Goal: Entertainment & Leisure: Consume media (video, audio)

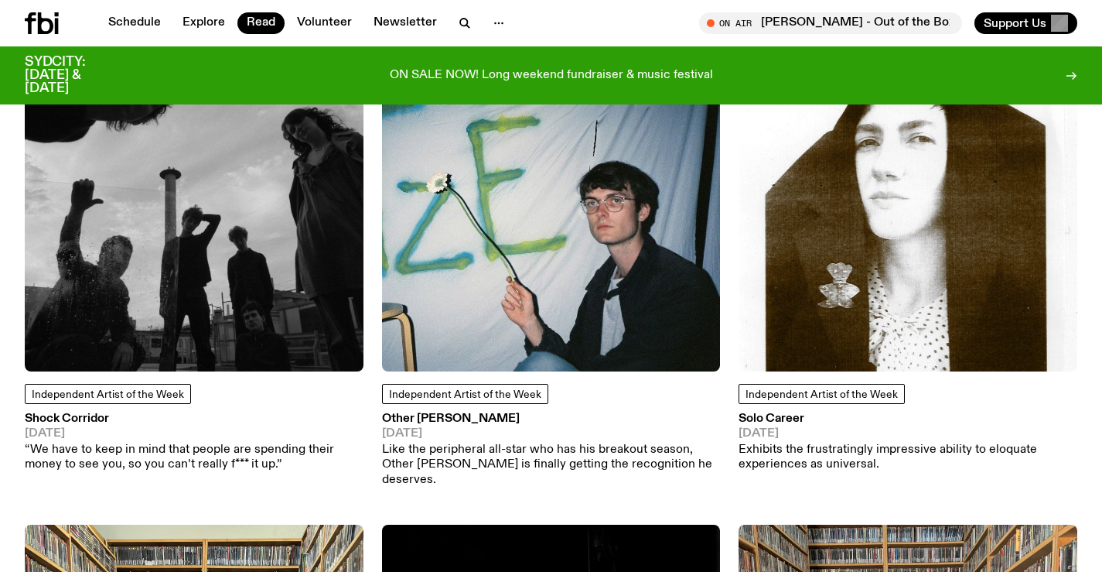
scroll to position [227, 0]
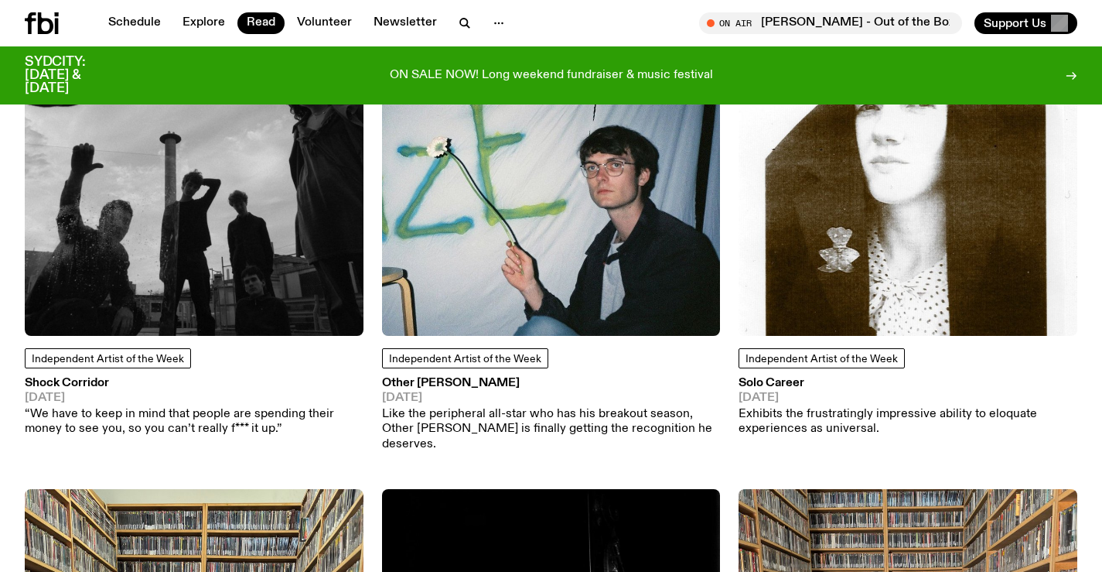
click at [82, 385] on h3 "Shock Corridor" at bounding box center [194, 383] width 339 height 12
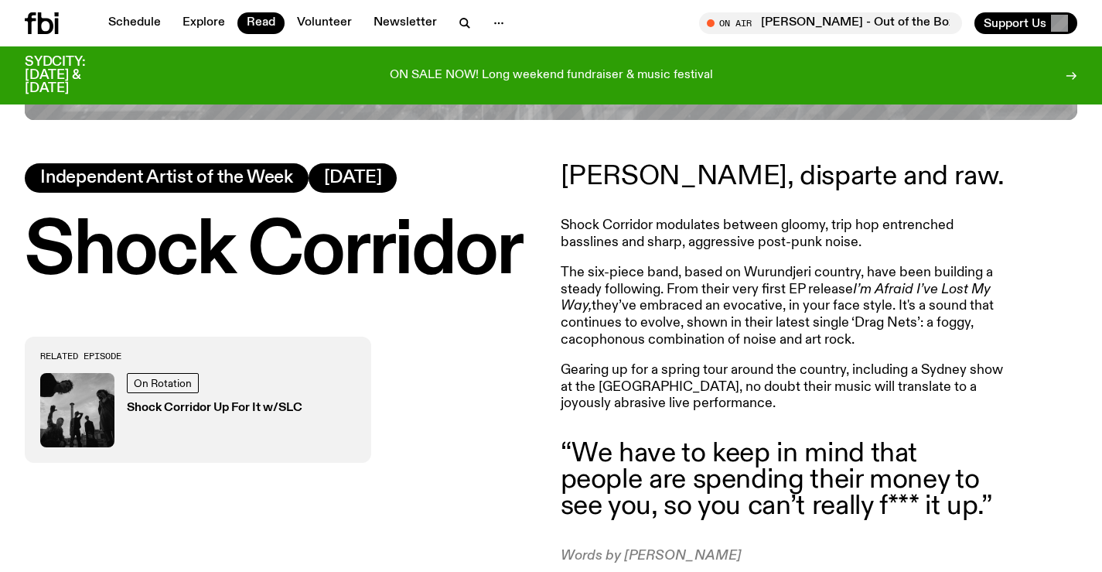
scroll to position [610, 0]
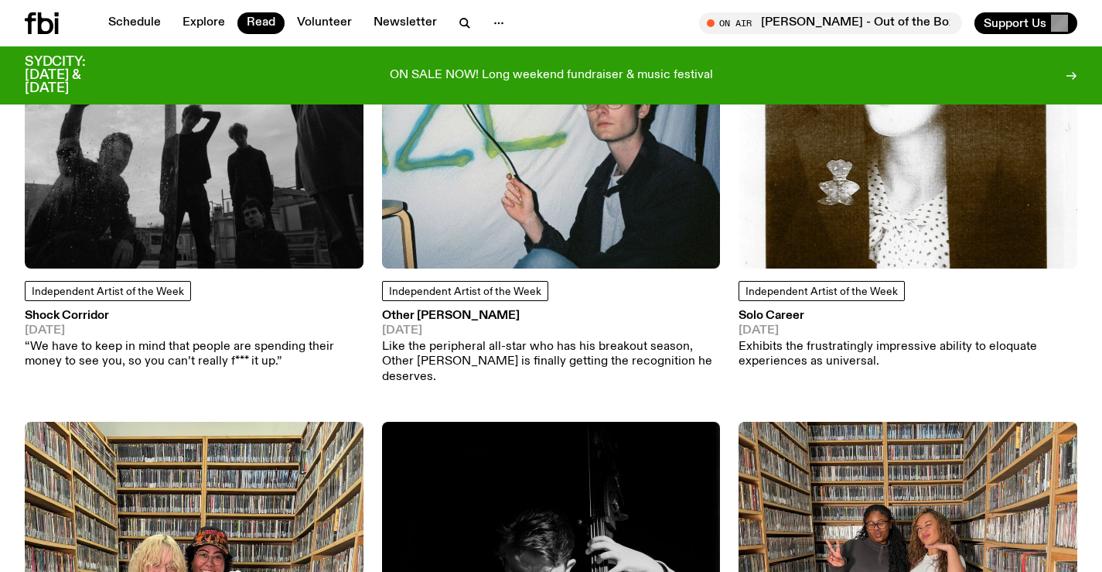
scroll to position [372, 0]
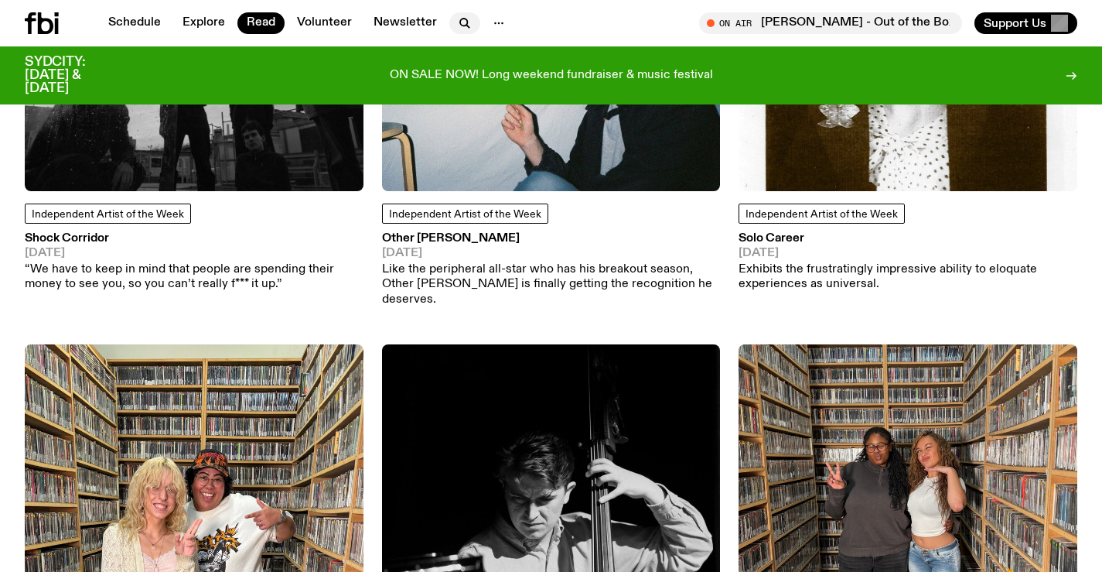
click at [459, 15] on icon "button" at bounding box center [465, 23] width 19 height 19
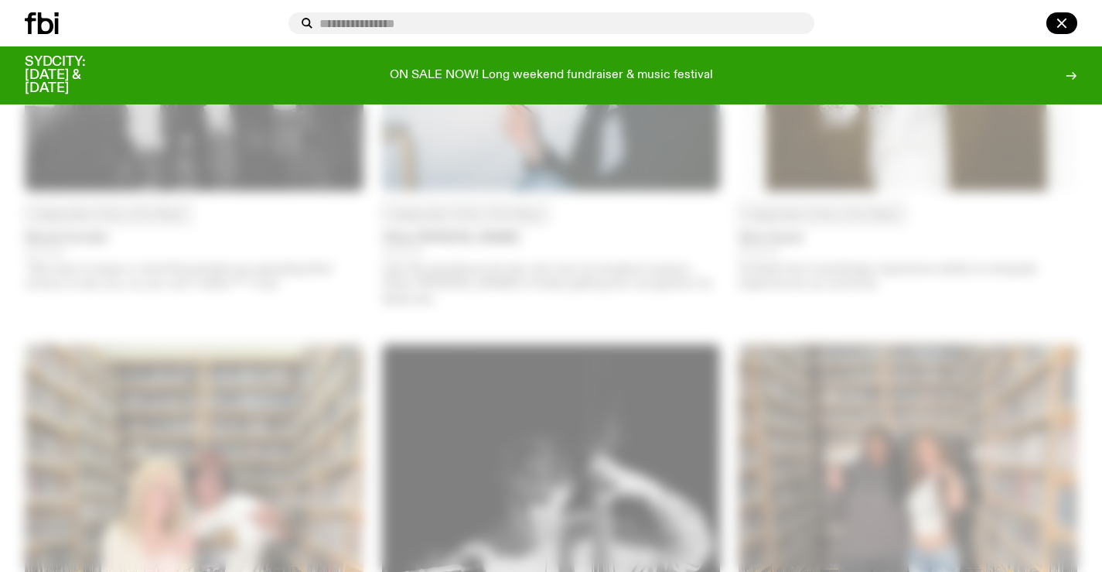
click at [574, 246] on div at bounding box center [551, 286] width 1102 height 572
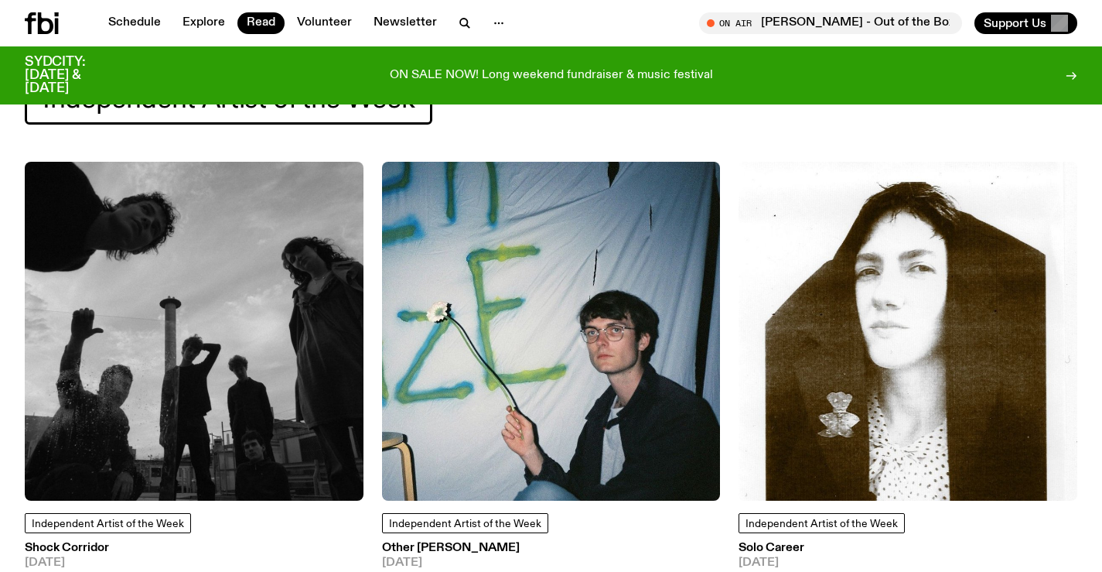
scroll to position [0, 0]
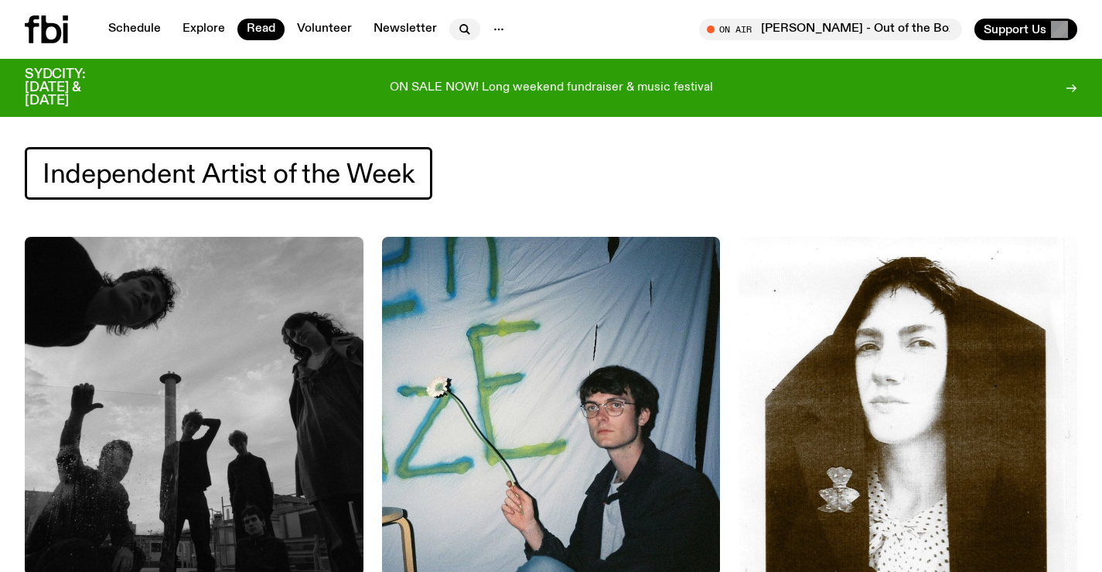
click at [462, 36] on icon "button" at bounding box center [465, 29] width 19 height 19
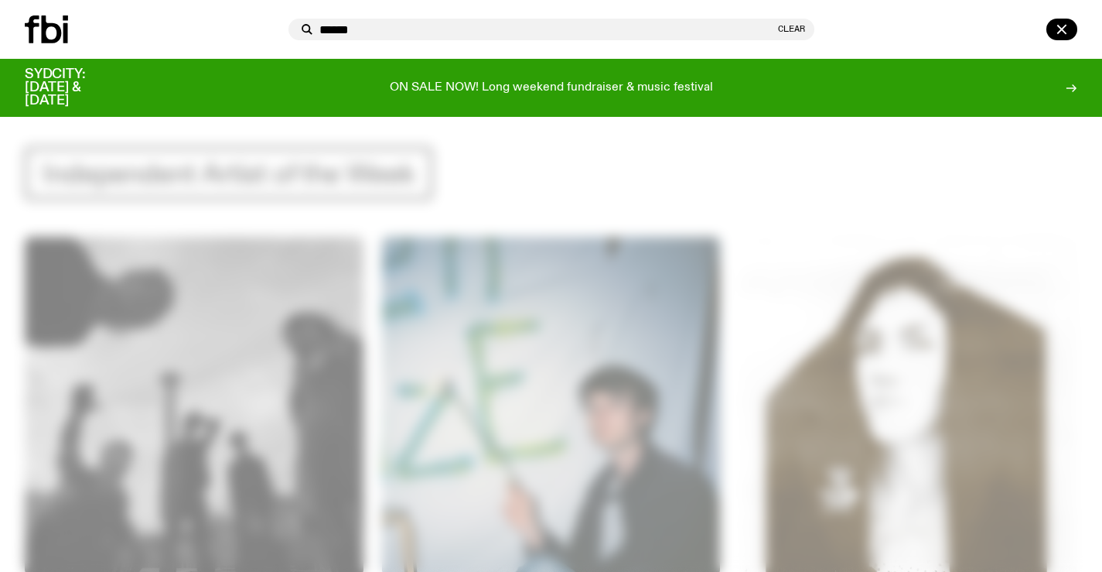
type input "******"
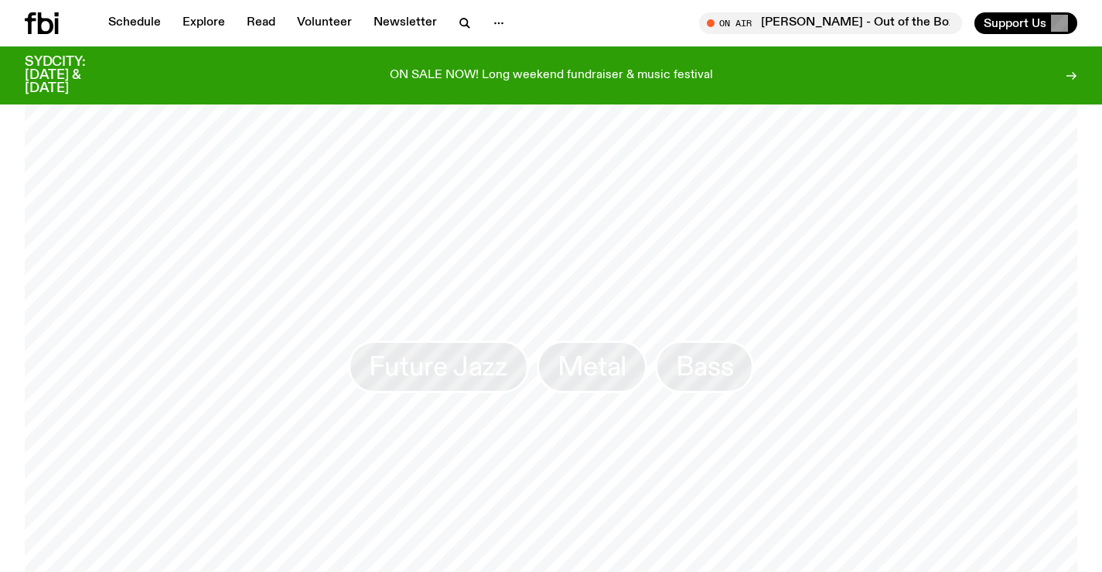
scroll to position [1315, 0]
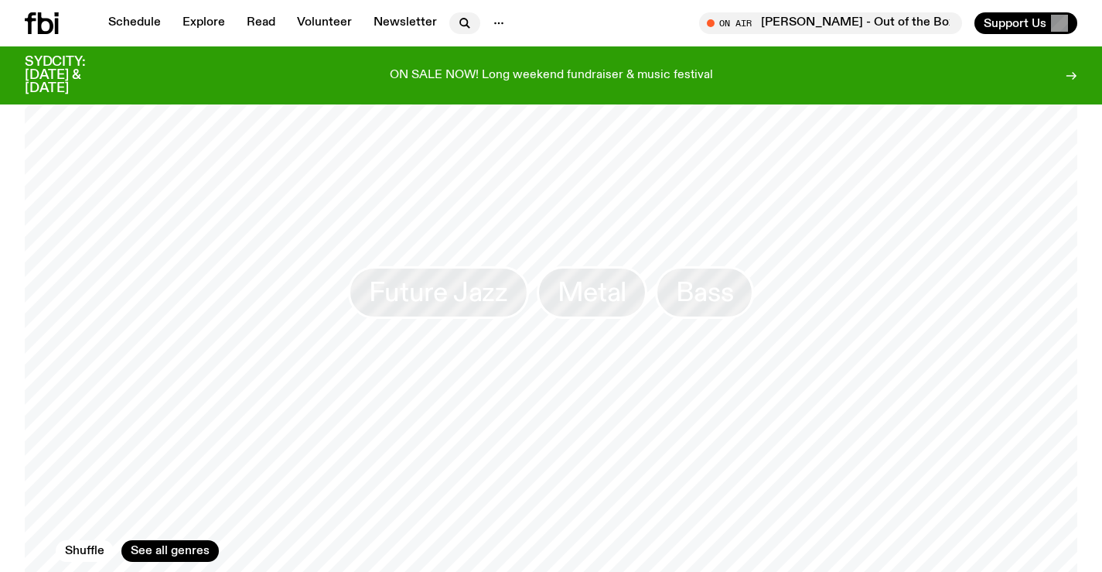
click at [466, 26] on icon "button" at bounding box center [465, 23] width 19 height 19
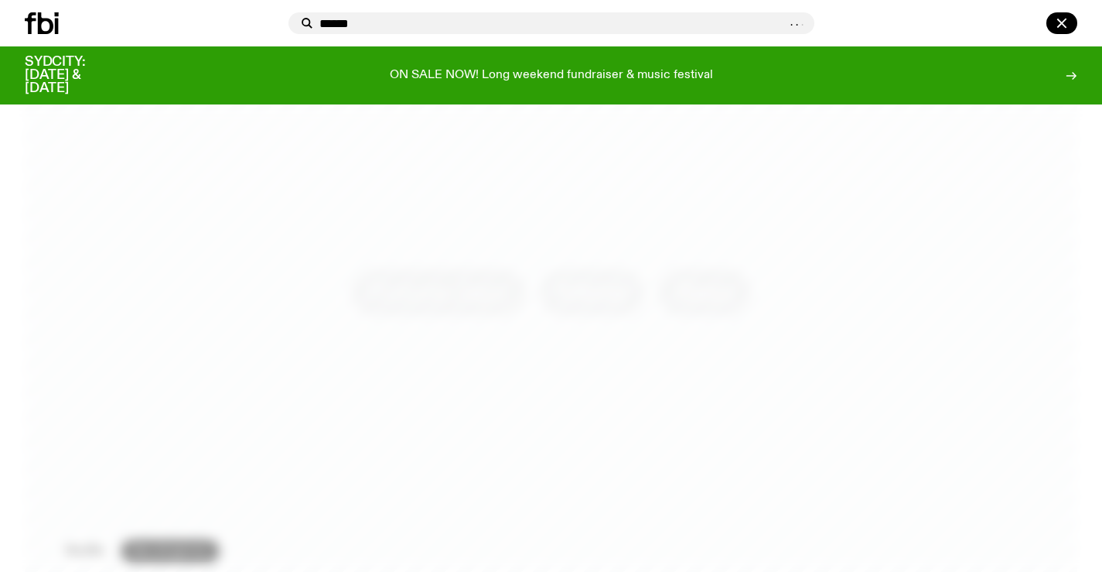
type input "******"
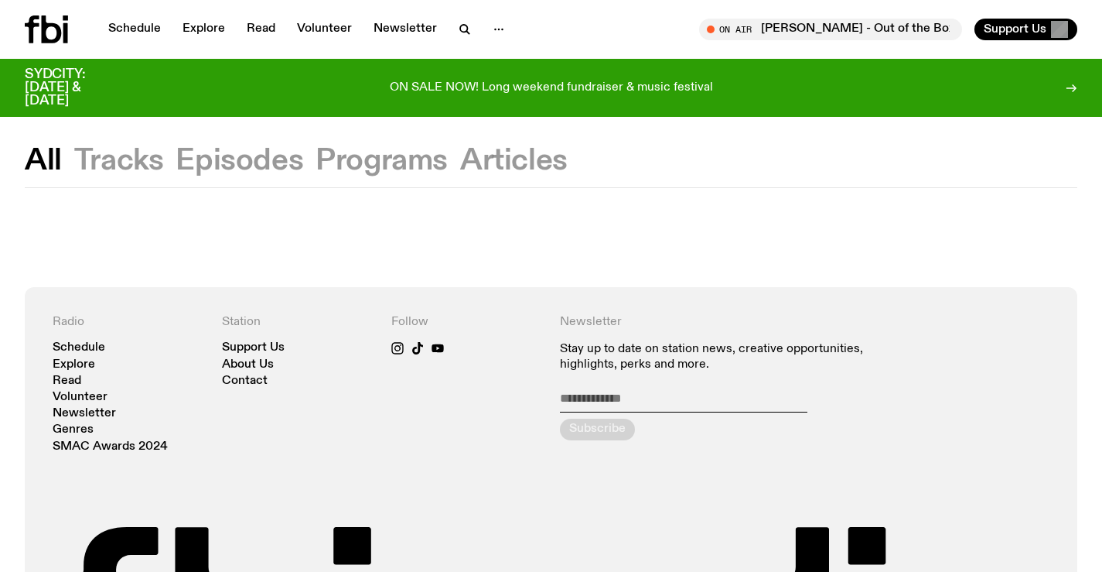
click at [134, 161] on button "Tracks" at bounding box center [119, 161] width 90 height 28
click at [216, 161] on button "Episodes" at bounding box center [240, 161] width 128 height 28
click at [64, 164] on div "All Tracks Episodes Programs Articles" at bounding box center [551, 167] width 1102 height 40
click at [459, 23] on icon "button" at bounding box center [465, 29] width 19 height 19
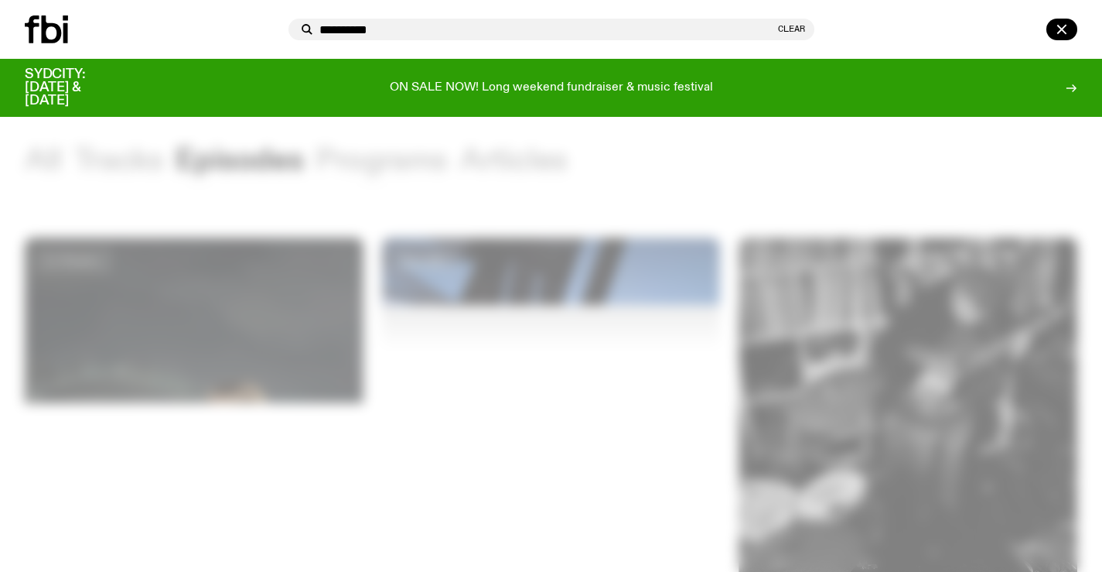
type input "**********"
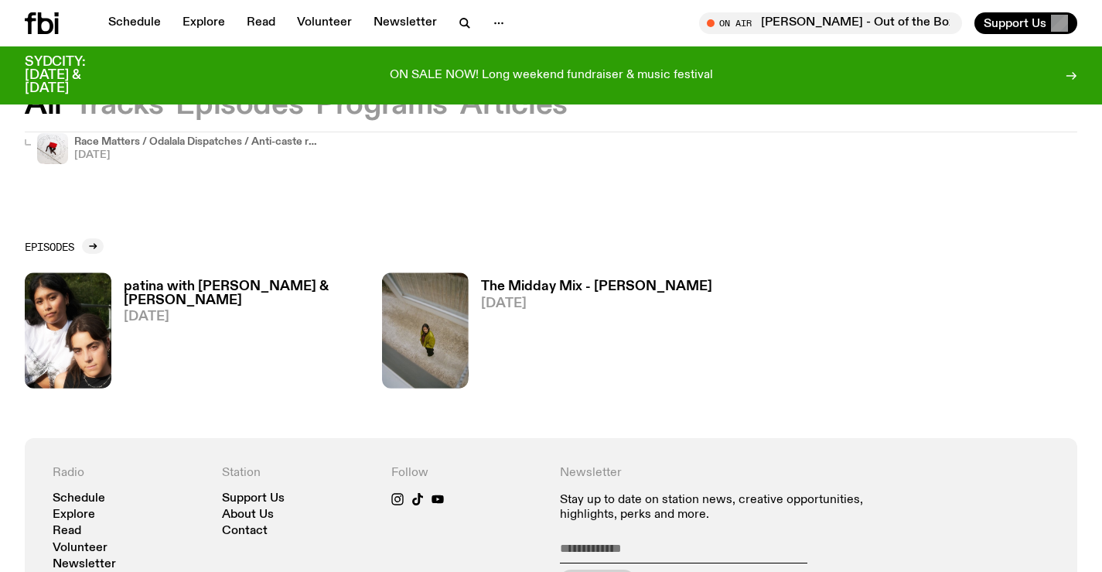
scroll to position [460, 0]
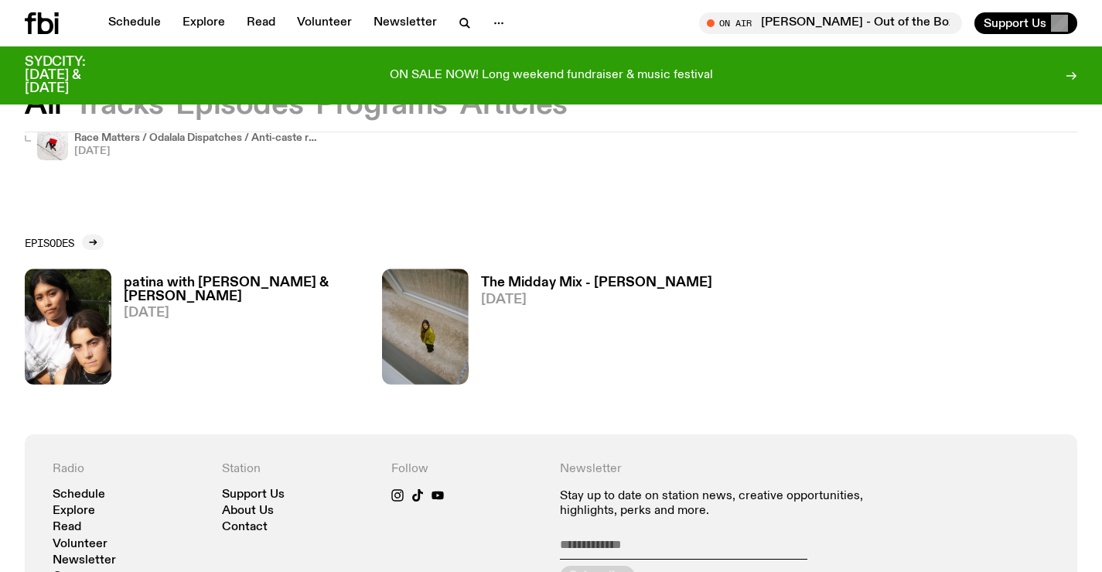
click at [192, 283] on h3 "patina with [PERSON_NAME] & [PERSON_NAME]" at bounding box center [244, 289] width 240 height 26
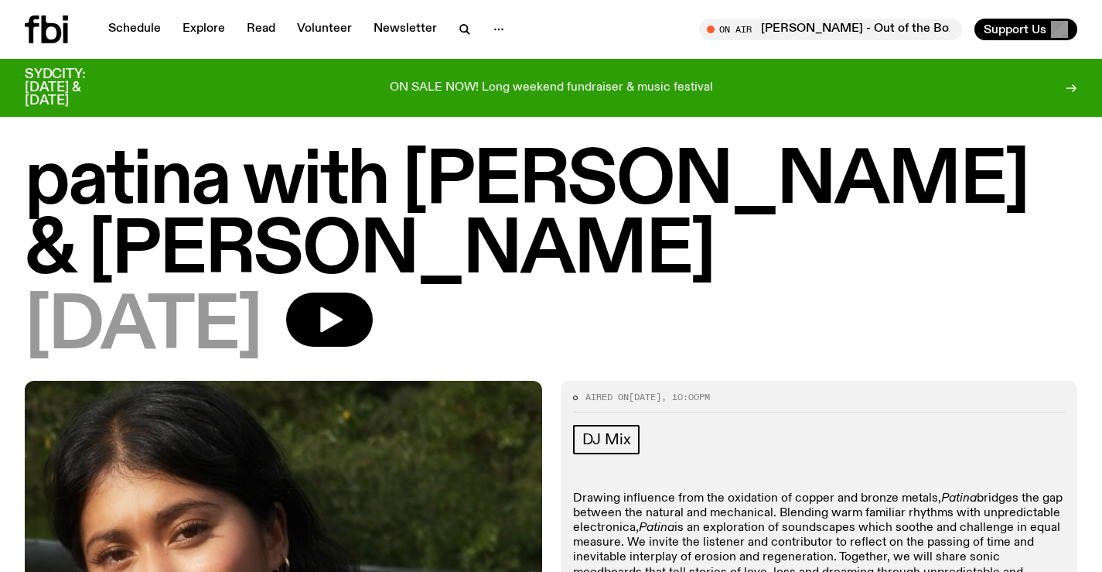
drag, startPoint x: 511, startPoint y: 3, endPoint x: 617, endPoint y: 473, distance: 481.3
click at [640, 500] on p "Drawing influence from the oxidation of copper and bronze metals, Patina bridge…" at bounding box center [819, 543] width 493 height 104
click at [345, 304] on icon "button" at bounding box center [329, 319] width 31 height 31
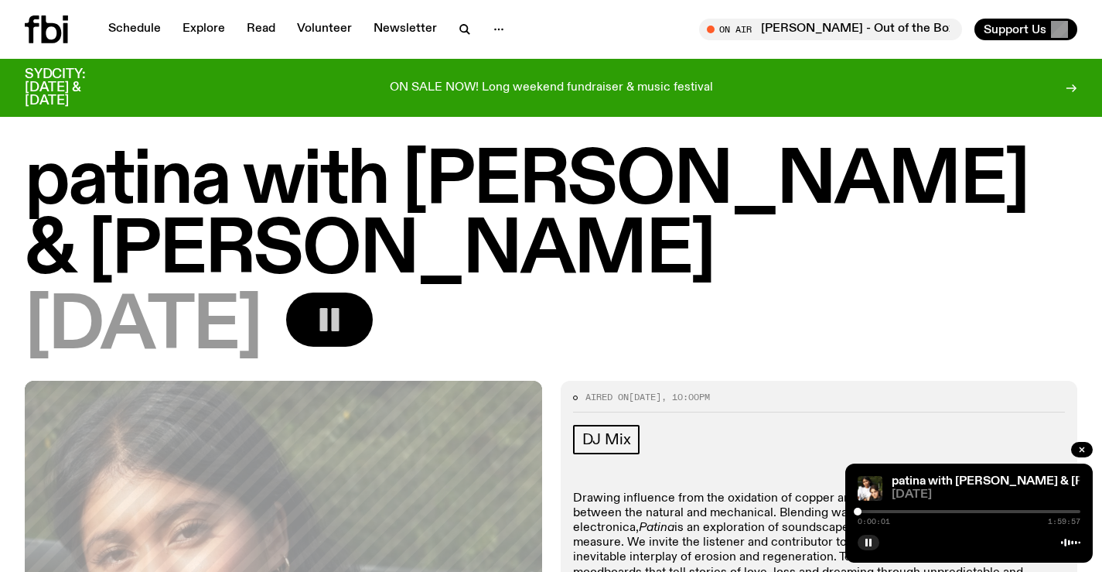
click at [328, 314] on rect "button" at bounding box center [324, 319] width 8 height 23
click at [881, 317] on div "[DATE]" at bounding box center [551, 327] width 1053 height 70
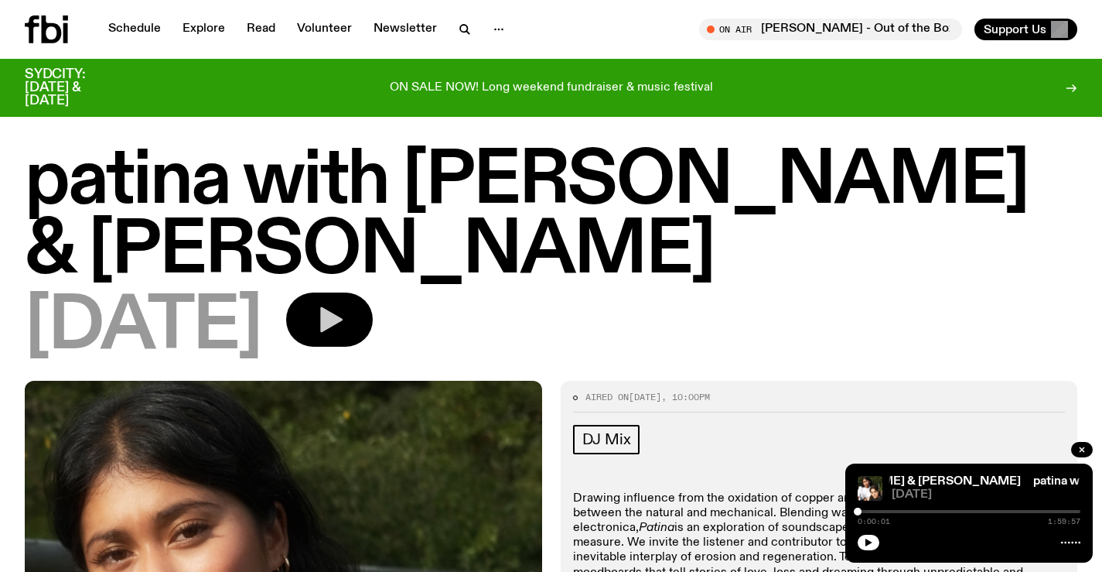
click at [466, 316] on div "[DATE]" at bounding box center [551, 327] width 1053 height 70
click at [870, 545] on icon "button" at bounding box center [868, 542] width 9 height 9
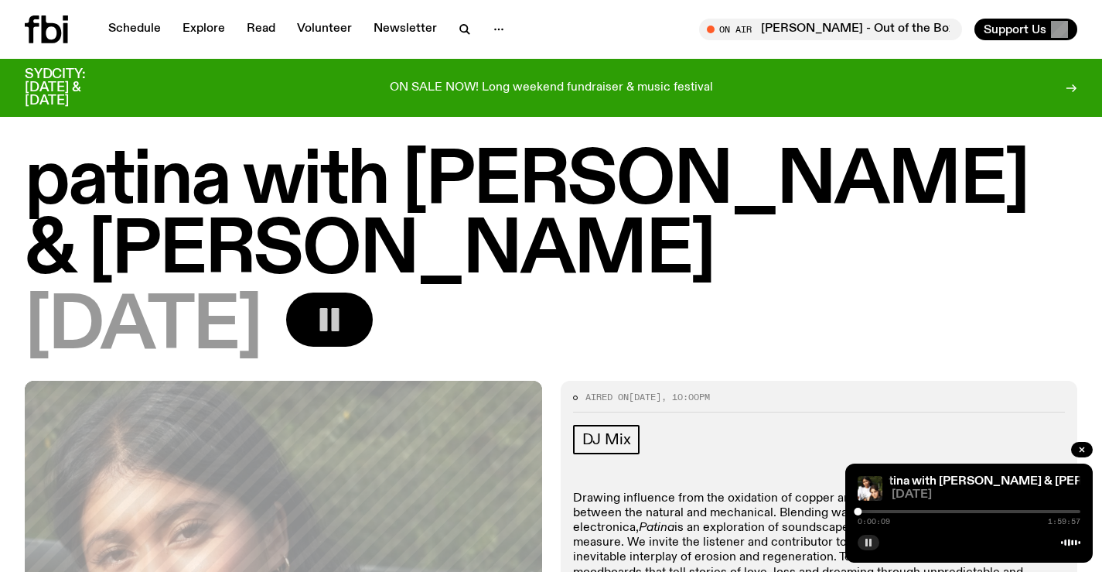
drag, startPoint x: 937, startPoint y: 293, endPoint x: 681, endPoint y: 8, distance: 383.9
click at [937, 293] on div "[DATE]" at bounding box center [551, 327] width 1053 height 70
click at [878, 514] on div "0:00:11 1:59:57" at bounding box center [969, 516] width 223 height 19
click at [879, 513] on div "0:00:11 1:59:57" at bounding box center [969, 516] width 223 height 19
click at [879, 512] on div "0:00:12 1:59:57" at bounding box center [969, 516] width 223 height 19
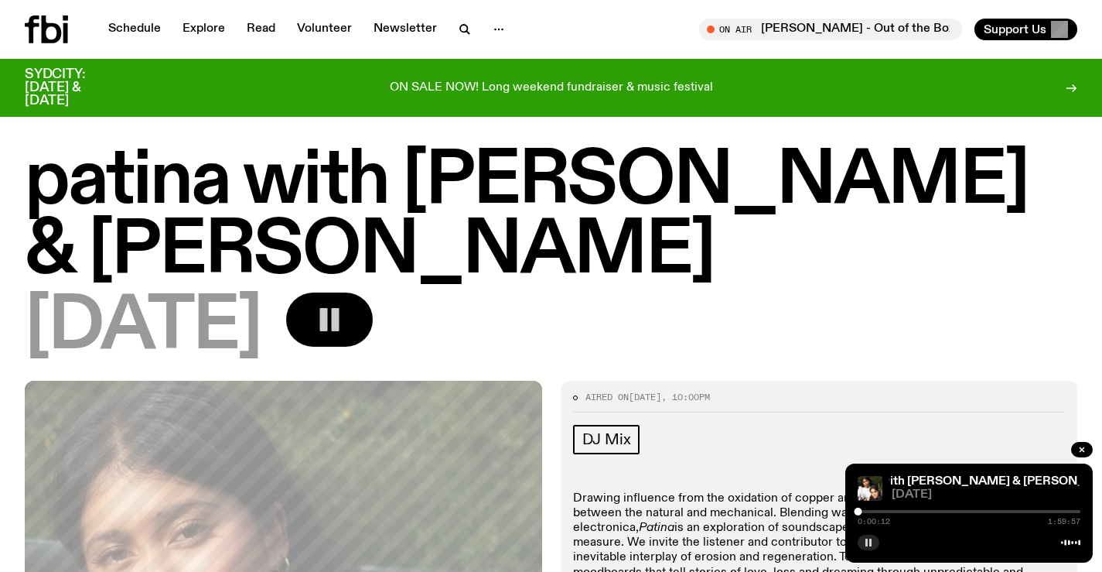
click at [880, 508] on div "0:00:12 1:59:57" at bounding box center [969, 516] width 223 height 19
click at [880, 510] on div at bounding box center [969, 511] width 223 height 3
click at [938, 513] on div "0:12:05 1:59:57" at bounding box center [969, 516] width 223 height 19
click at [864, 542] on icon "button" at bounding box center [868, 542] width 9 height 9
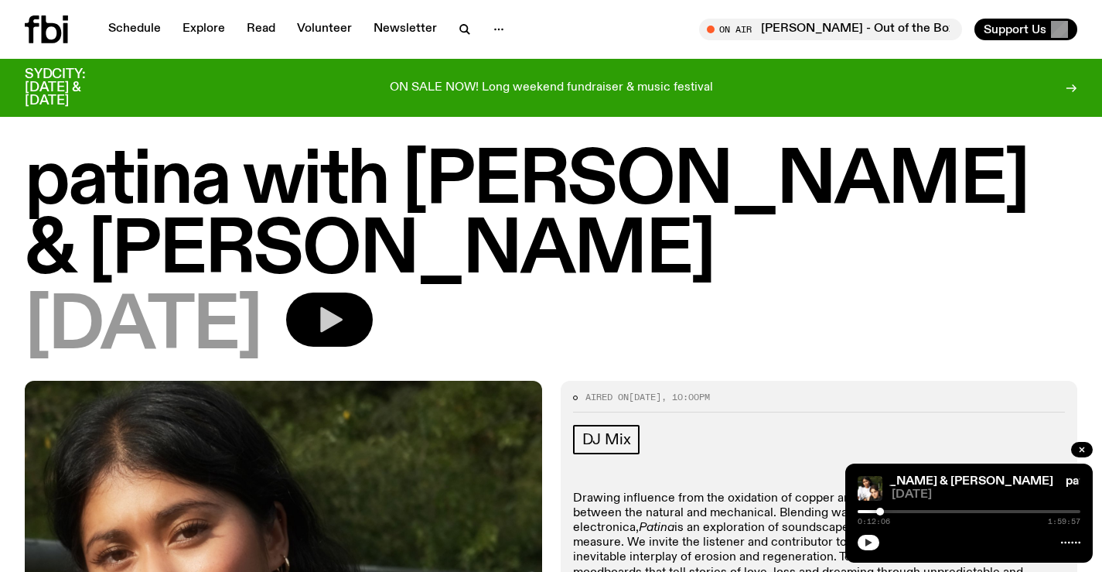
click at [834, 331] on div "[DATE]" at bounding box center [551, 327] width 1053 height 70
click at [873, 546] on button "button" at bounding box center [869, 541] width 22 height 15
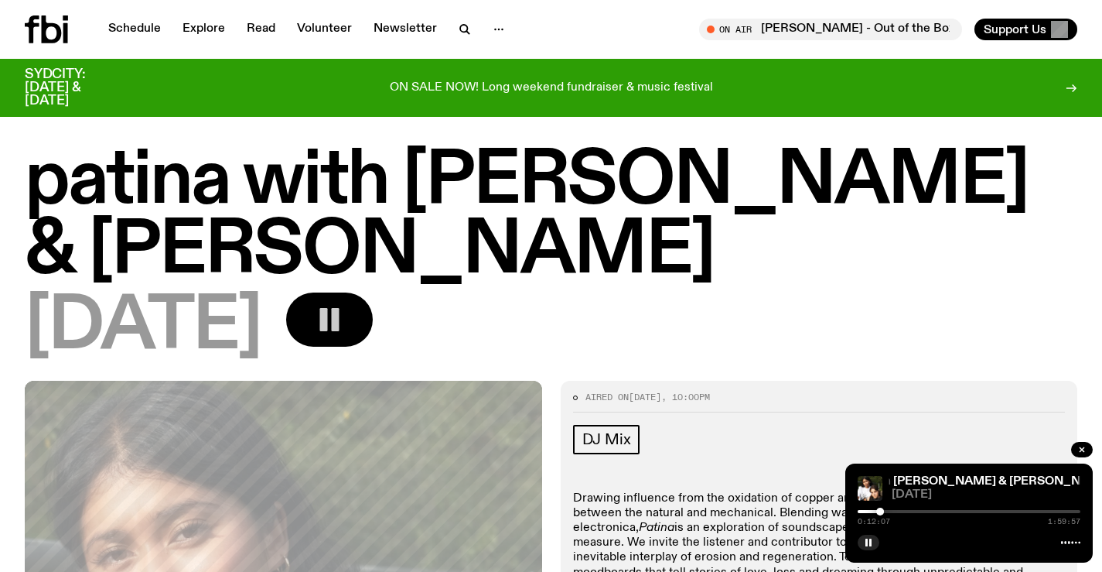
click at [957, 510] on div at bounding box center [969, 511] width 223 height 3
click at [865, 545] on icon "button" at bounding box center [868, 542] width 9 height 9
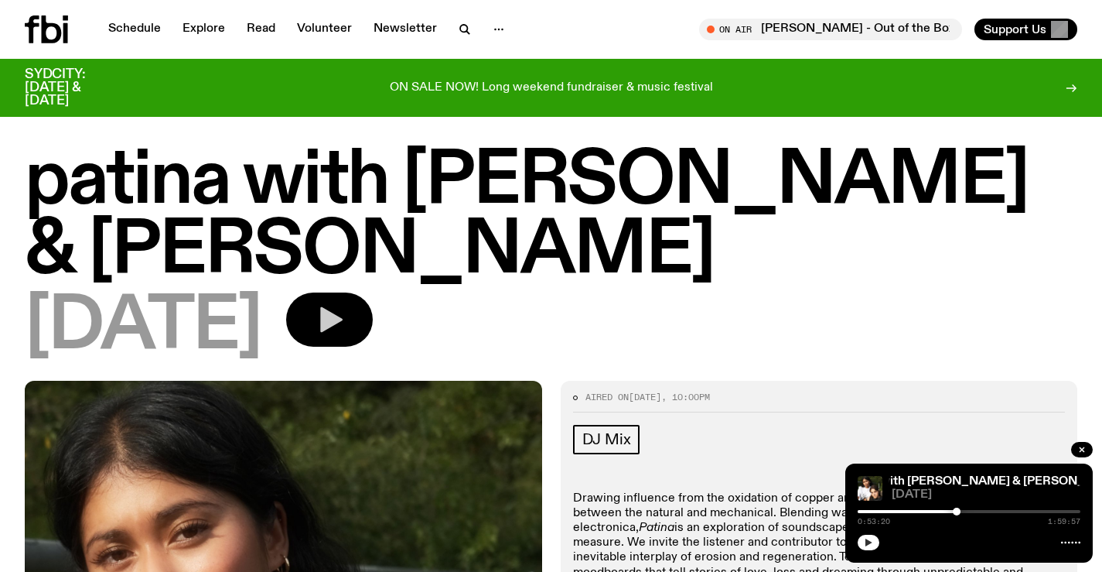
click at [879, 540] on div at bounding box center [969, 540] width 223 height 19
click at [878, 540] on button "button" at bounding box center [869, 541] width 22 height 15
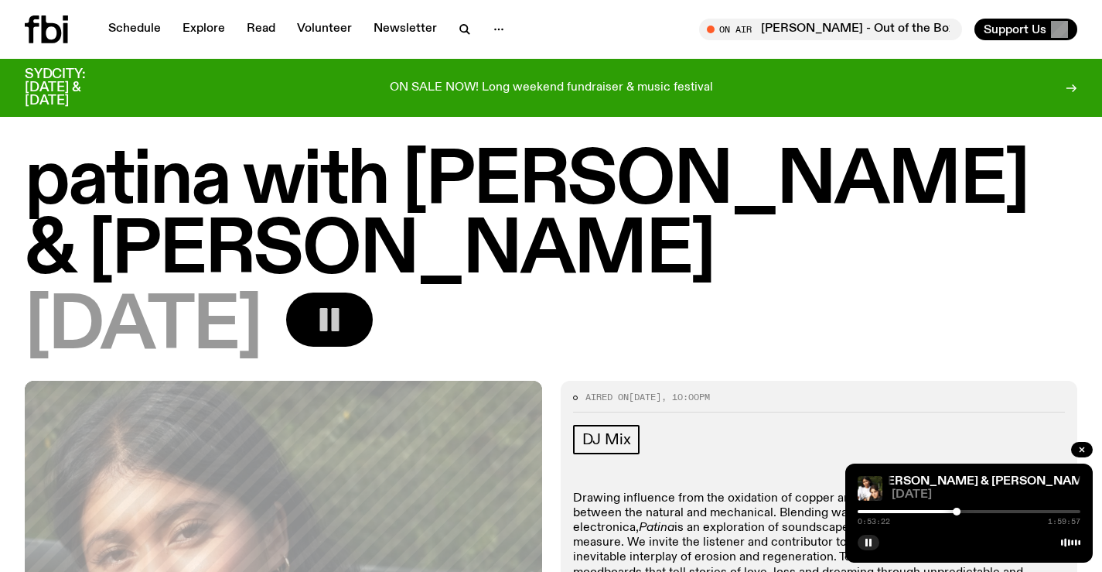
click at [1070, 535] on div at bounding box center [969, 540] width 223 height 19
click at [1011, 502] on div "patina with Emelyne Khor & Aarti Jadu patina with Emelyne Khor & Aarti Jadu 30.…" at bounding box center [968, 512] width 247 height 99
click at [1008, 506] on div "patina with Emelyne Khor & Aarti Jadu patina with Emelyne Khor & Aarti Jadu 30.…" at bounding box center [968, 512] width 247 height 99
click at [1002, 511] on div at bounding box center [969, 511] width 223 height 3
drag, startPoint x: 991, startPoint y: 514, endPoint x: 937, endPoint y: 515, distance: 54.2
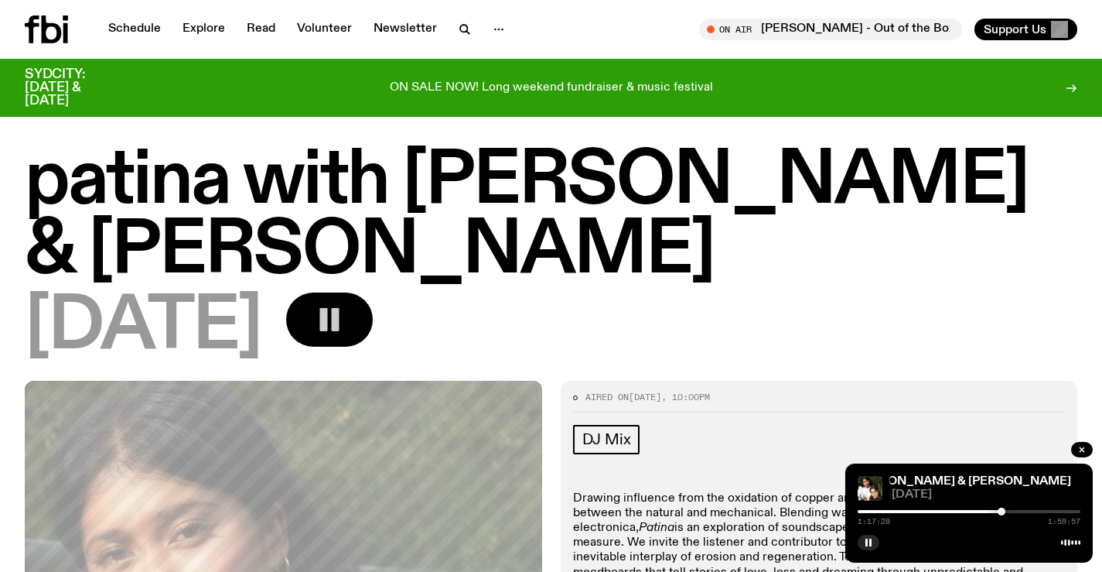
click at [932, 515] on div "1:17:28 1:59:57" at bounding box center [969, 516] width 223 height 19
click at [947, 508] on div "1:17:29 1:59:57" at bounding box center [969, 516] width 223 height 19
drag, startPoint x: 946, startPoint y: 510, endPoint x: 654, endPoint y: 510, distance: 291.6
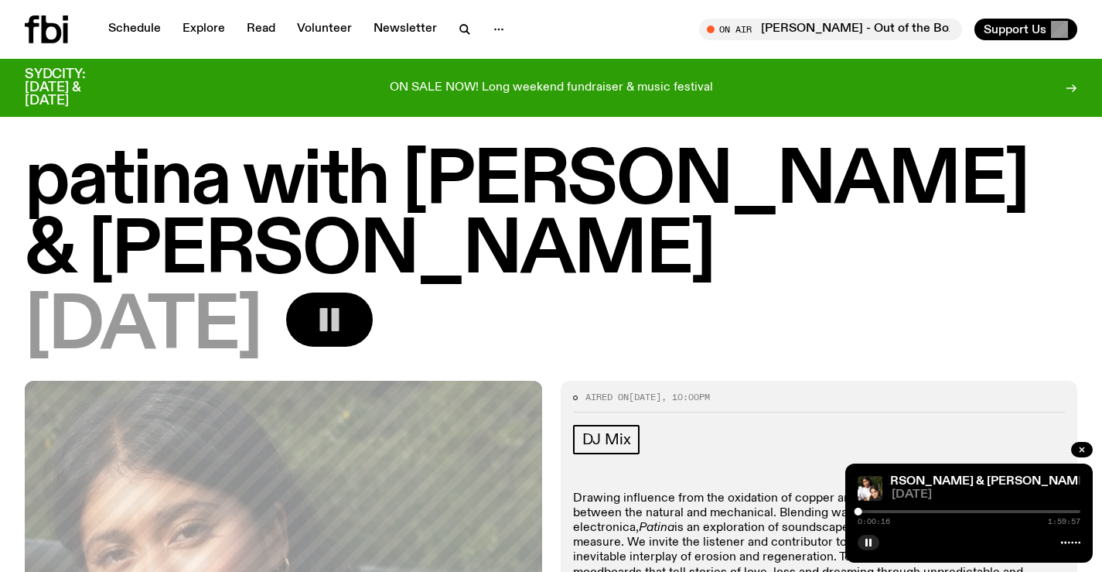
click at [917, 507] on div "0:00:16 1:59:57" at bounding box center [969, 516] width 223 height 19
click at [920, 510] on div at bounding box center [969, 511] width 223 height 3
click at [974, 510] on div at bounding box center [969, 511] width 223 height 3
drag, startPoint x: 811, startPoint y: 271, endPoint x: 801, endPoint y: 289, distance: 20.8
click at [811, 271] on h1 "patina with [PERSON_NAME] & [PERSON_NAME]" at bounding box center [551, 216] width 1053 height 139
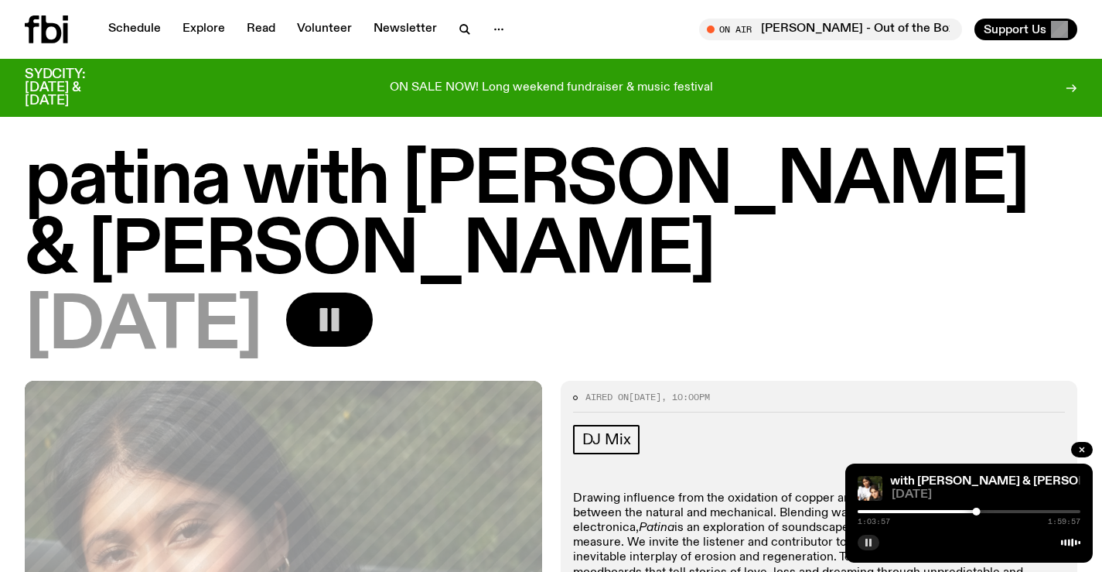
click at [866, 541] on rect "button" at bounding box center [866, 542] width 2 height 8
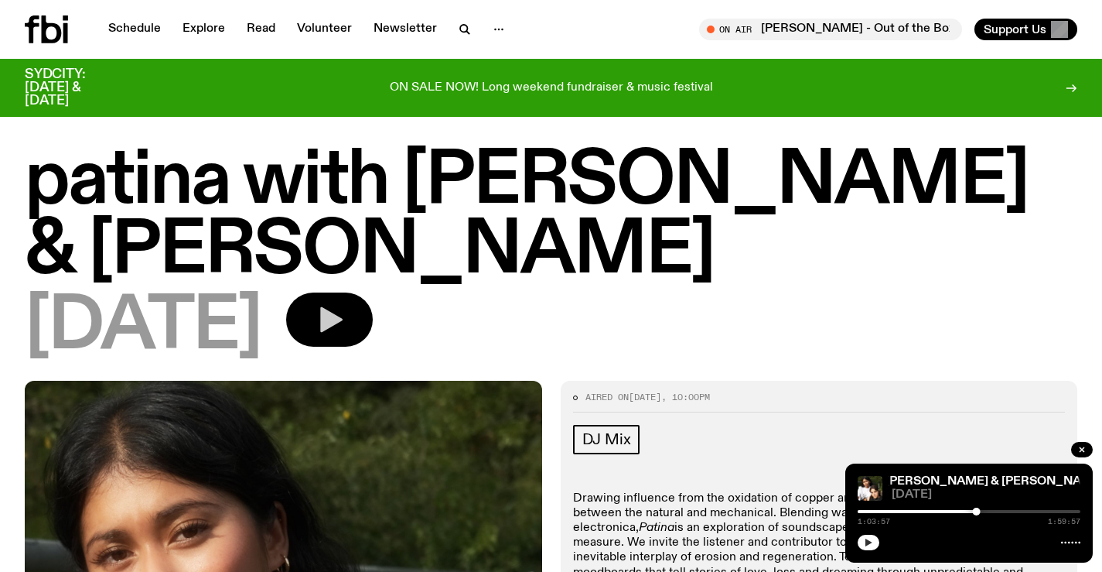
click at [892, 313] on div "[DATE]" at bounding box center [551, 327] width 1053 height 70
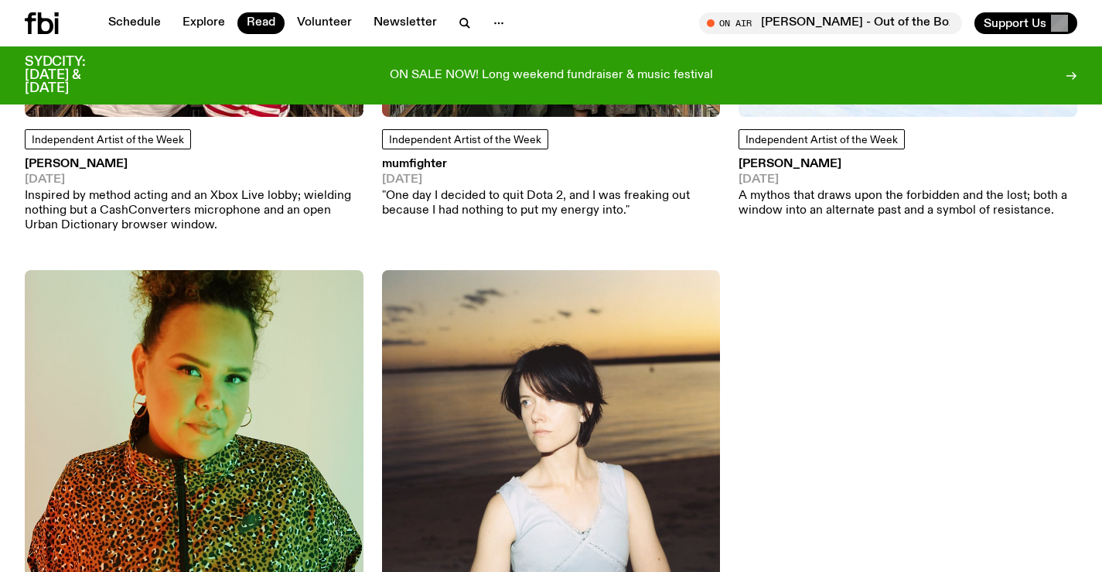
scroll to position [1233, 0]
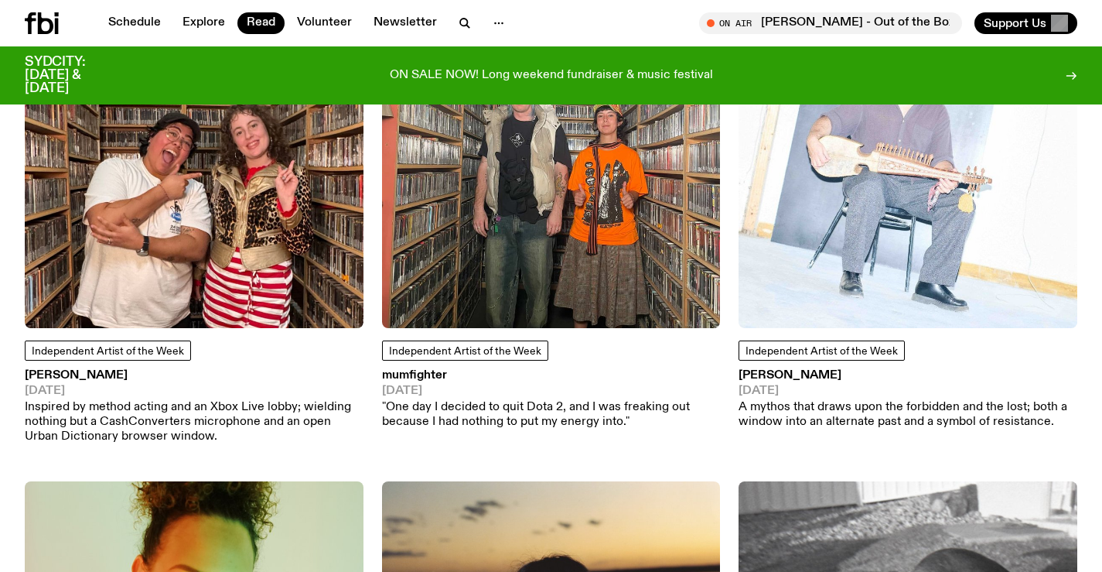
drag, startPoint x: 894, startPoint y: 249, endPoint x: 875, endPoint y: 240, distance: 20.8
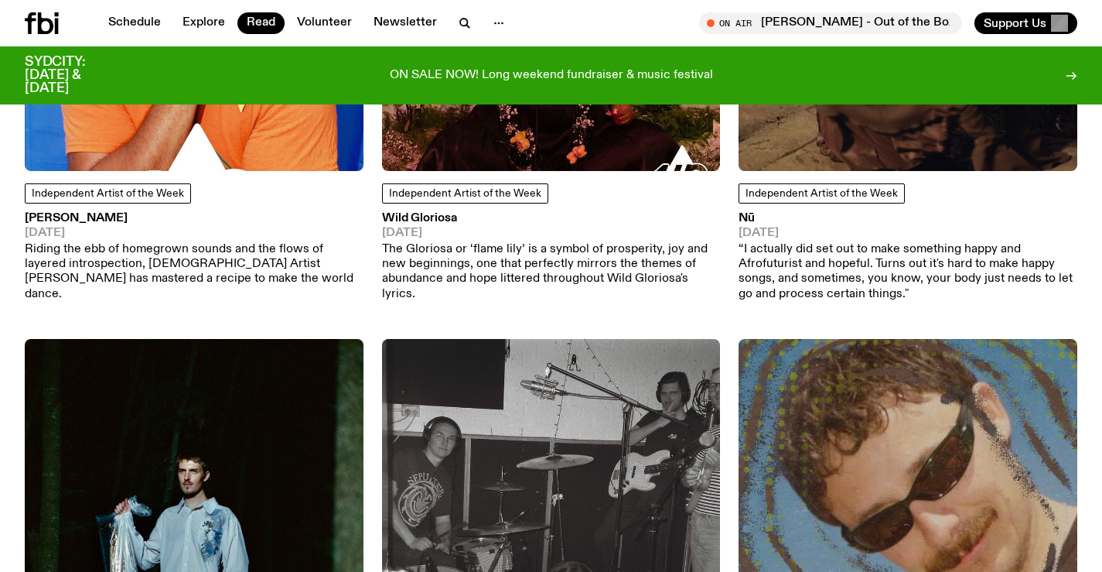
scroll to position [2625, 0]
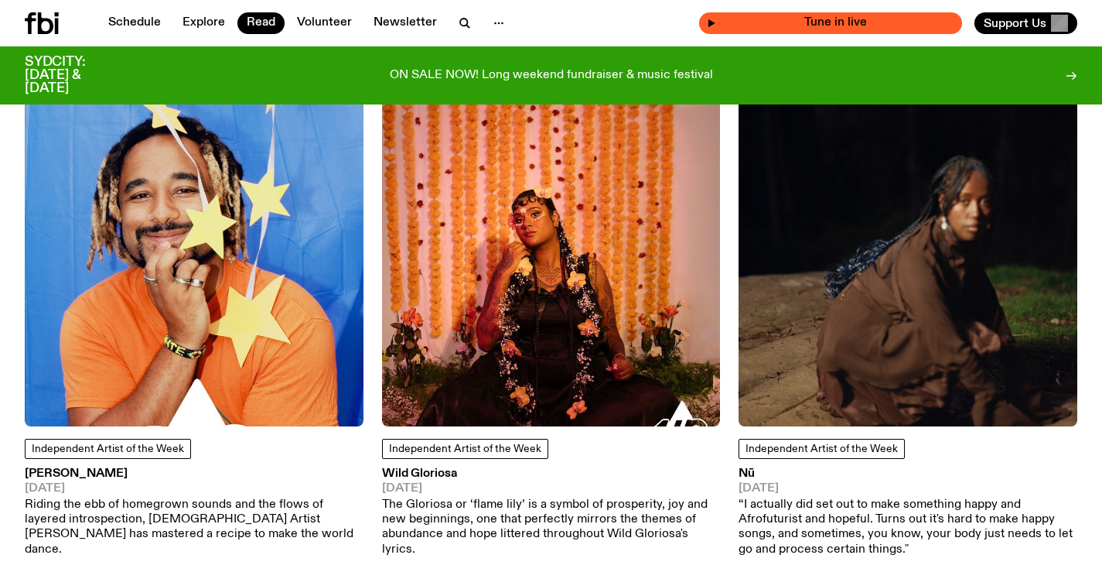
drag, startPoint x: 834, startPoint y: 193, endPoint x: 765, endPoint y: 16, distance: 190.0
click at [863, 202] on img at bounding box center [908, 256] width 339 height 339
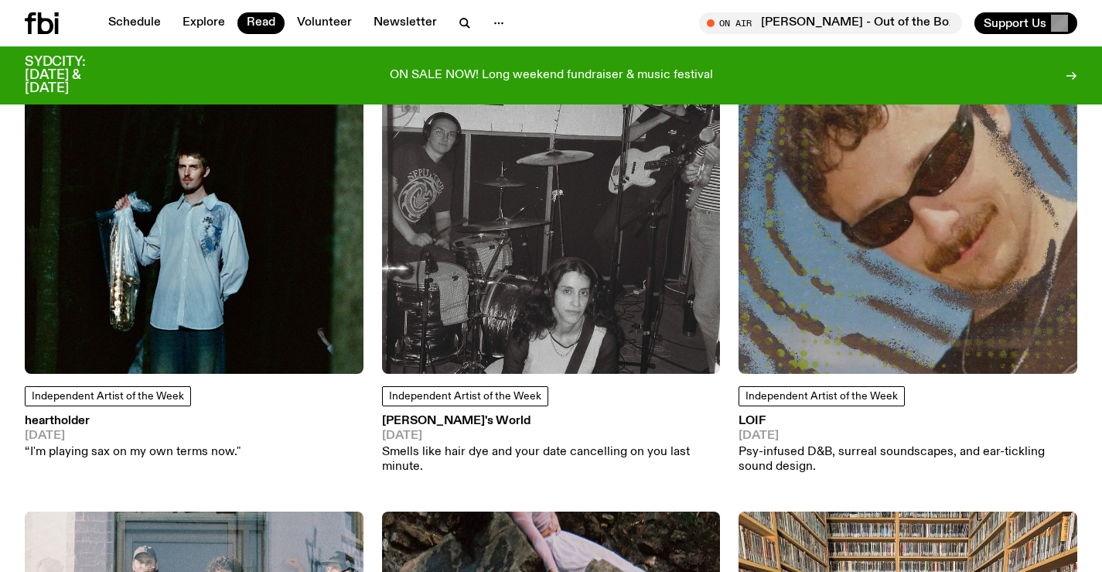
scroll to position [3166, 0]
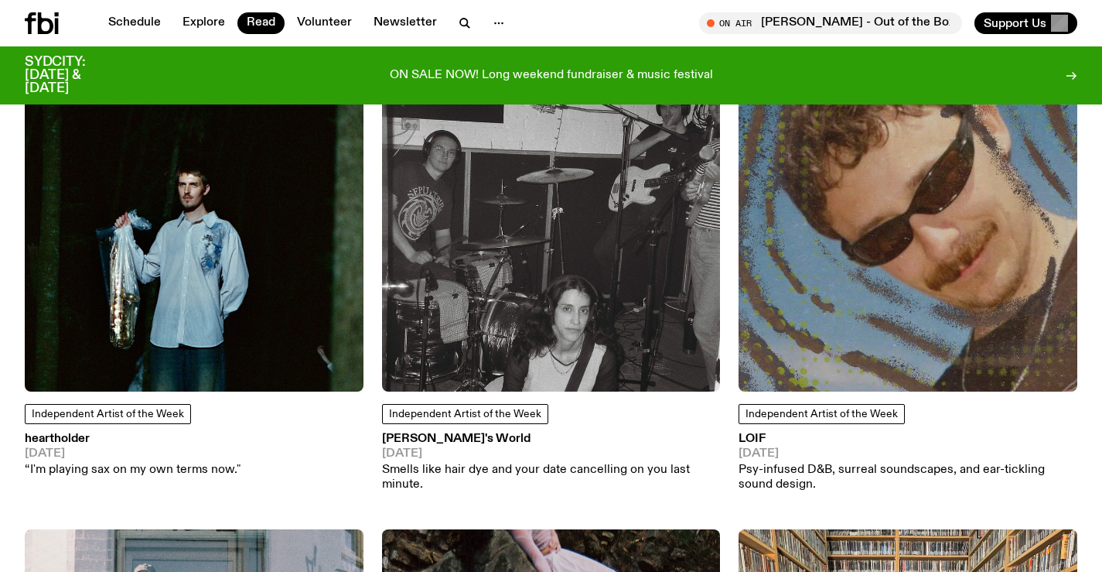
click at [265, 207] on img at bounding box center [194, 222] width 339 height 339
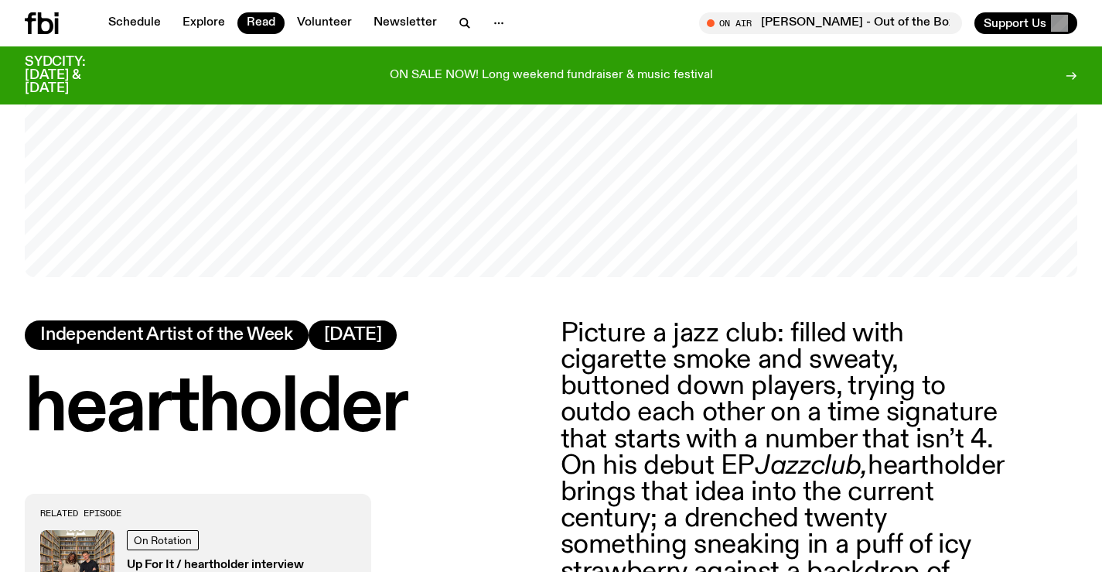
scroll to position [309, 0]
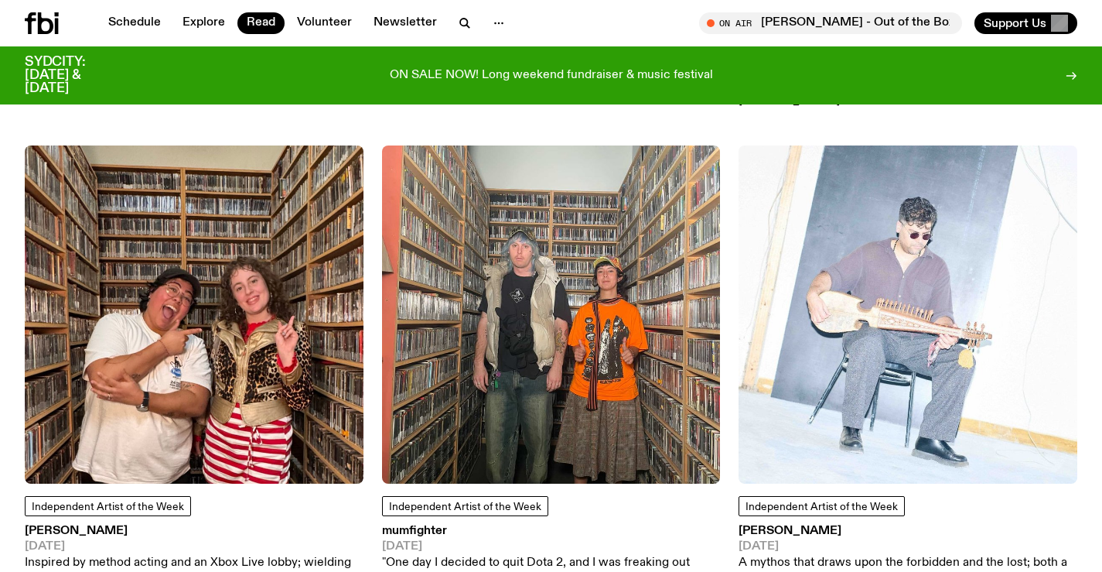
scroll to position [1078, 0]
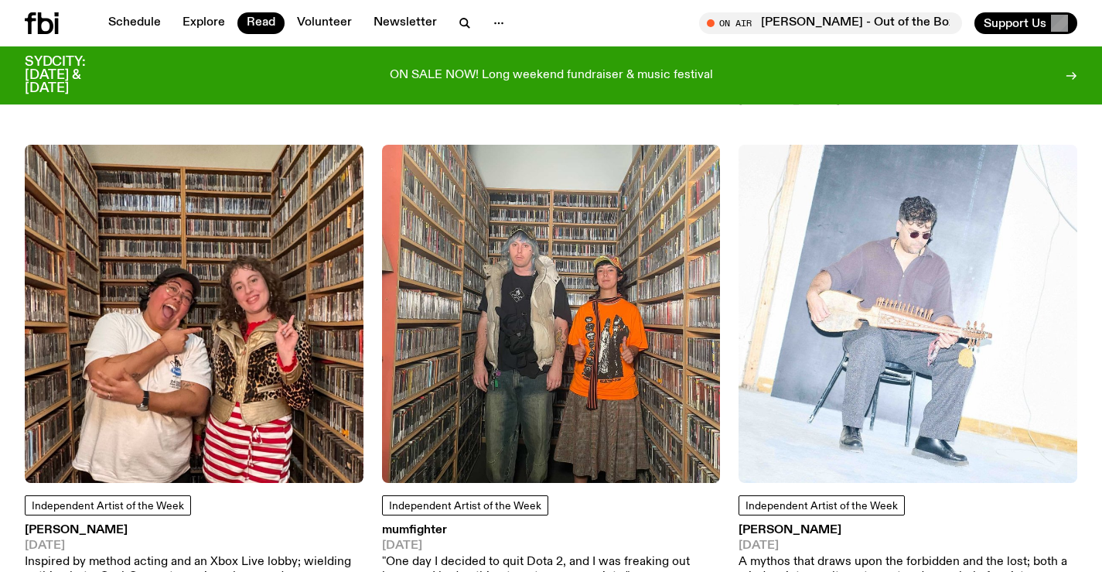
click at [40, 524] on h3 "FREDDY" at bounding box center [194, 530] width 339 height 12
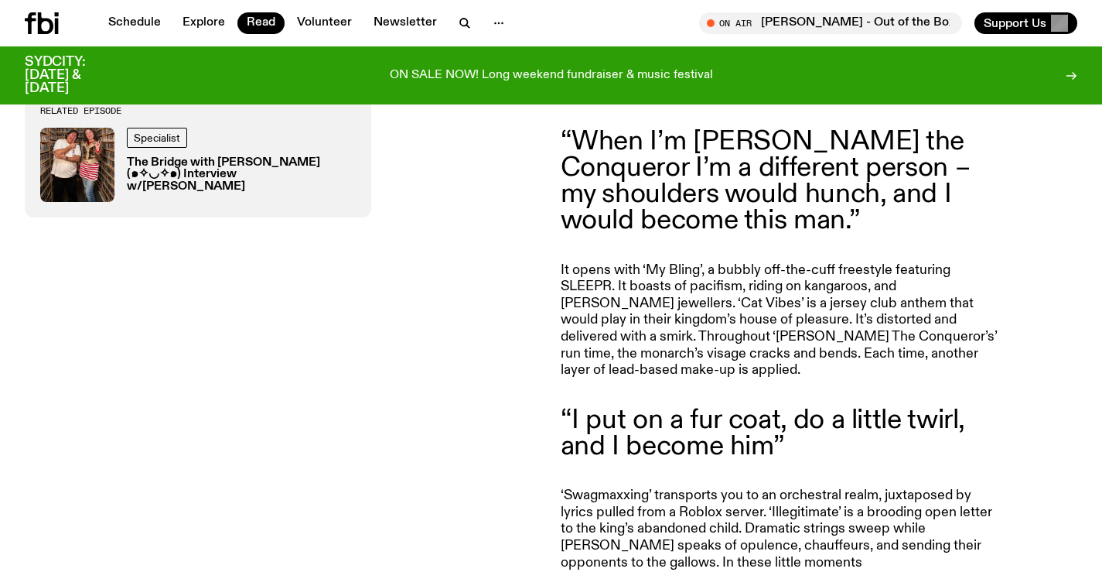
scroll to position [1073, 0]
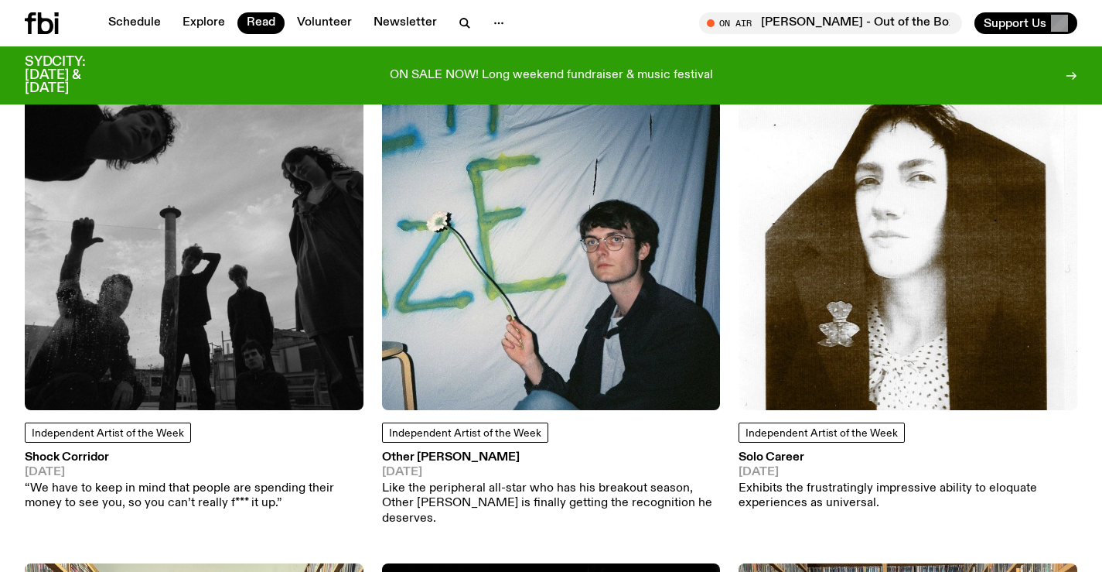
scroll to position [150, 0]
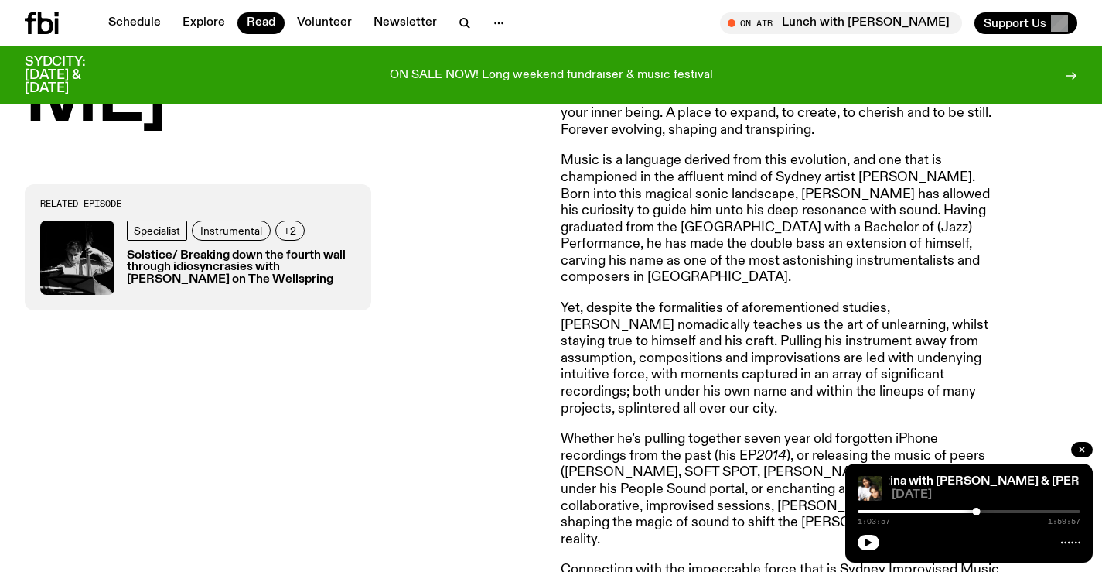
scroll to position [844, 0]
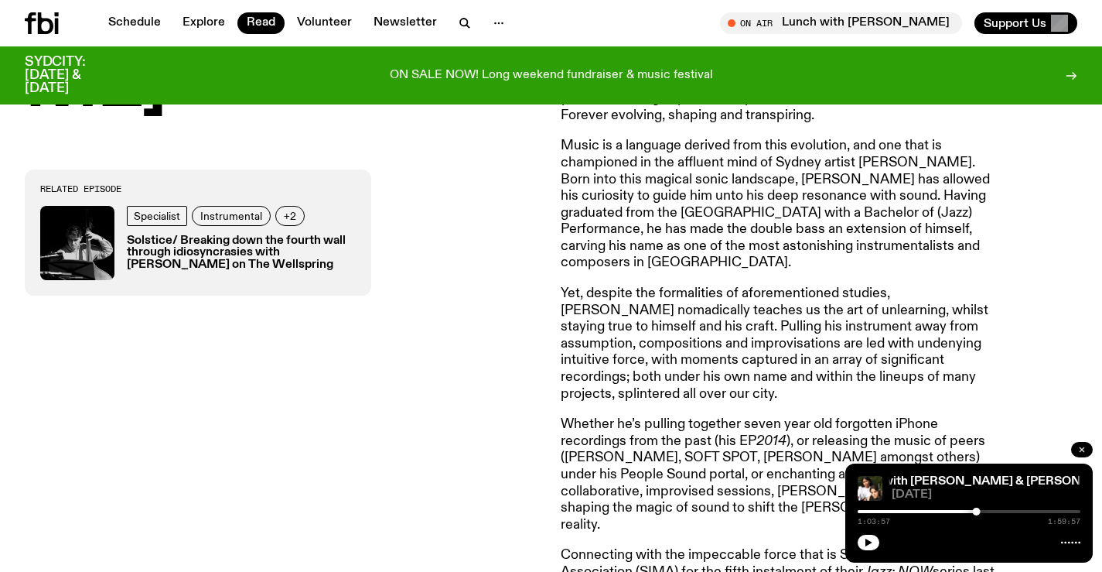
click at [1080, 446] on icon "button" at bounding box center [1081, 449] width 9 height 9
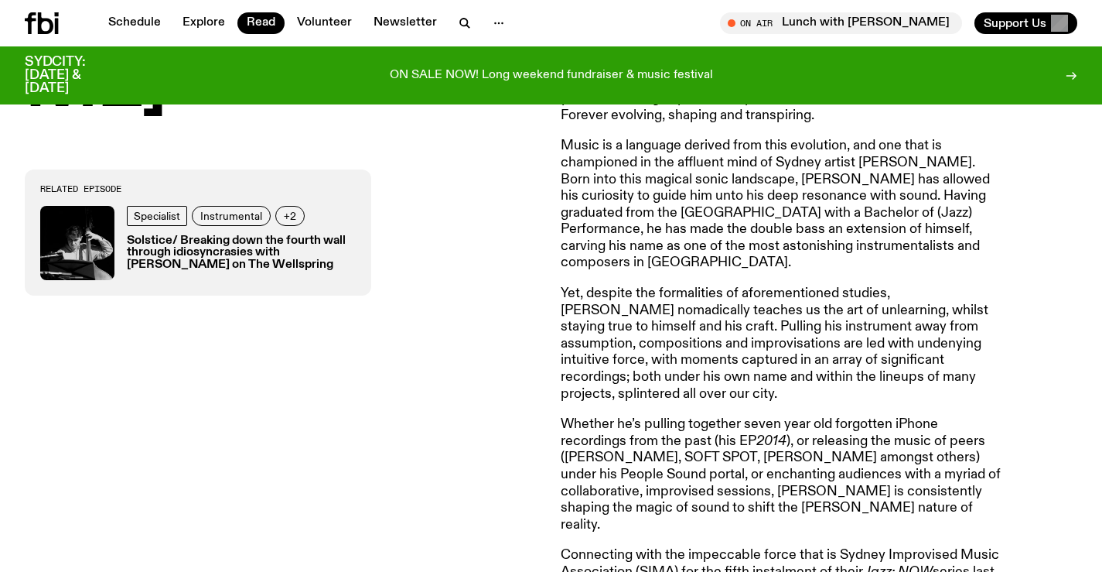
click at [705, 316] on p "Yet, despite the formalities of aforementioned studies, Emery nomadically teach…" at bounding box center [783, 343] width 445 height 117
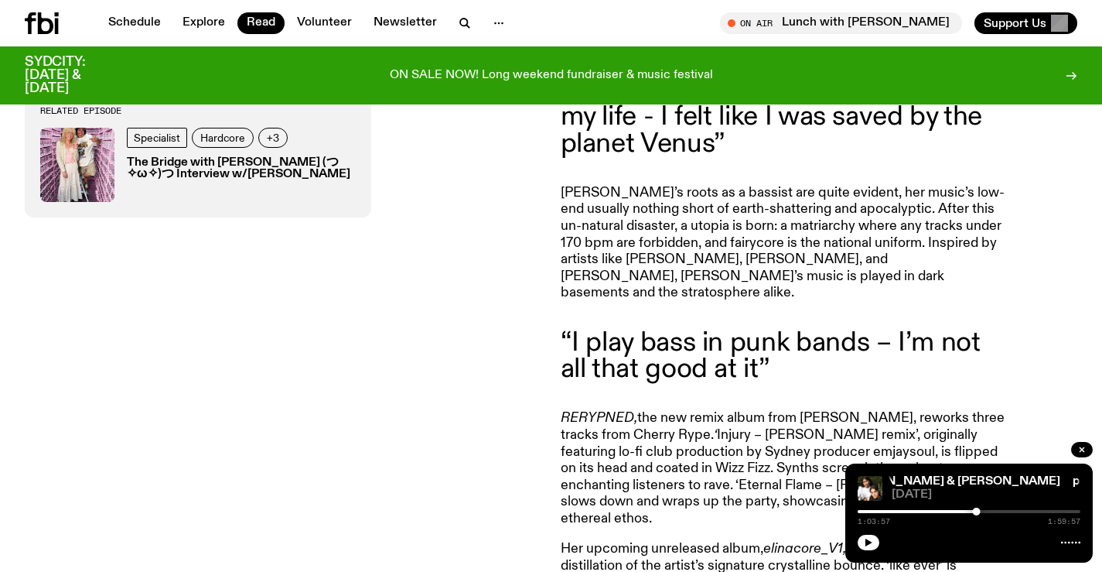
scroll to position [863, 0]
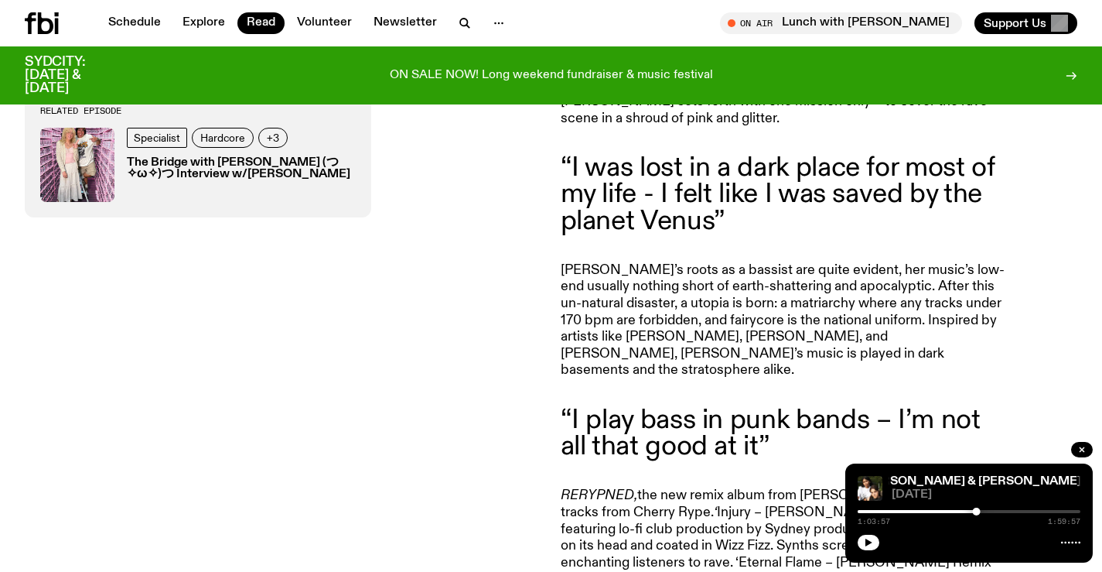
drag, startPoint x: 93, startPoint y: 305, endPoint x: 166, endPoint y: 347, distance: 83.8
click at [161, 352] on div "Related Episode Specialist Hardcore +3 The Bridge with [PERSON_NAME] (つ✧ω✧)つ In…" at bounding box center [283, 412] width 517 height 664
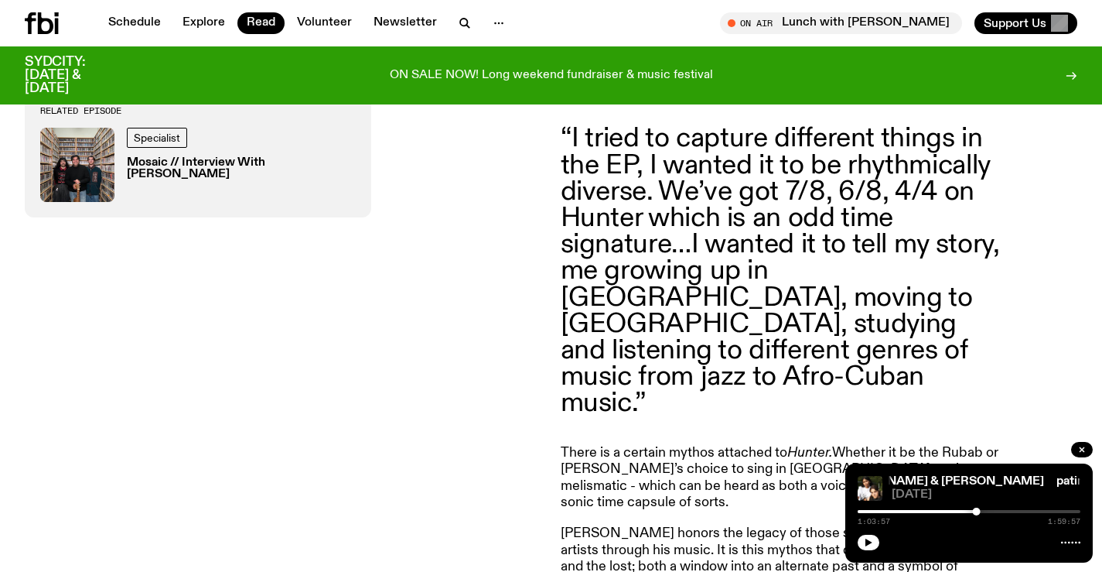
scroll to position [1383, 0]
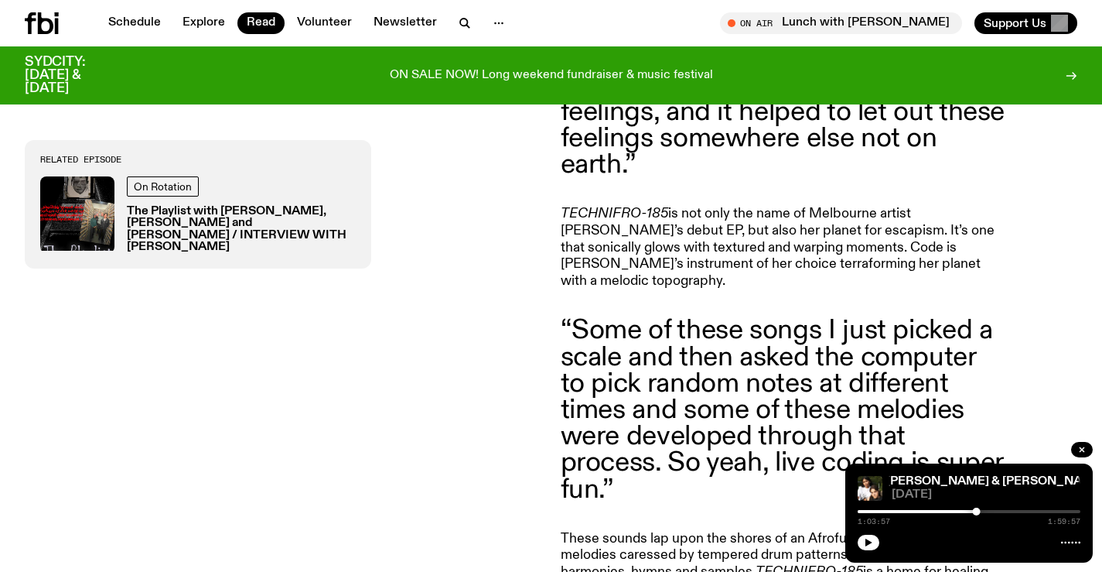
scroll to position [761, 0]
